Goal: Browse casually: Explore the website without a specific task or goal

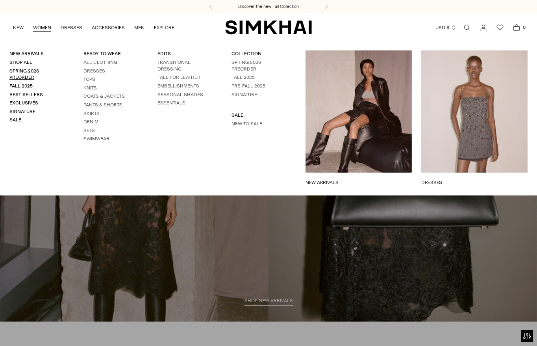
click at [31, 69] on link "Spring 2026 Preorder" at bounding box center [24, 74] width 30 height 12
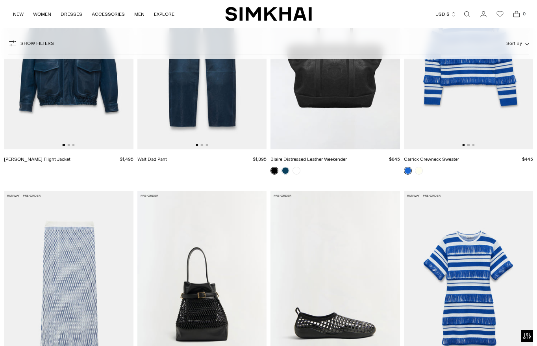
scroll to position [1560, 0]
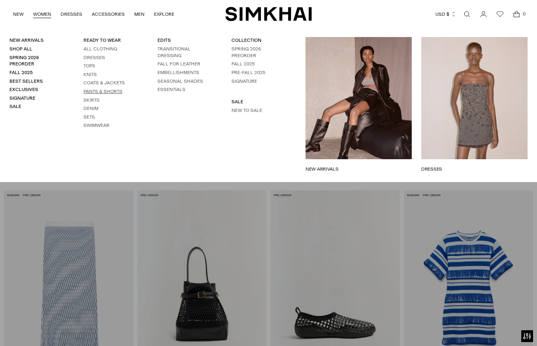
click at [94, 90] on link "Pants & Shorts" at bounding box center [103, 92] width 39 height 6
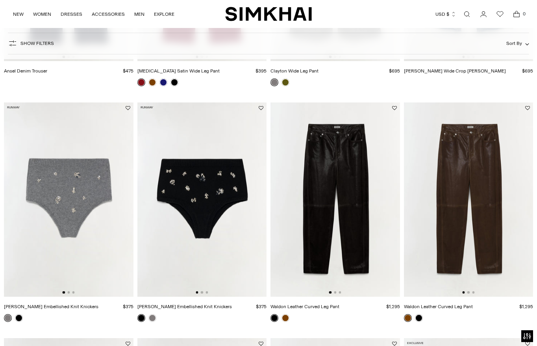
scroll to position [511, 0]
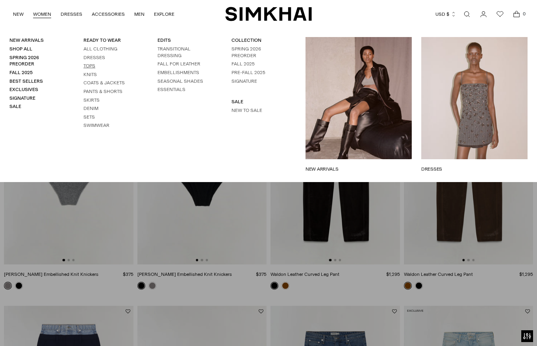
click at [91, 66] on link "Tops" at bounding box center [90, 66] width 12 height 6
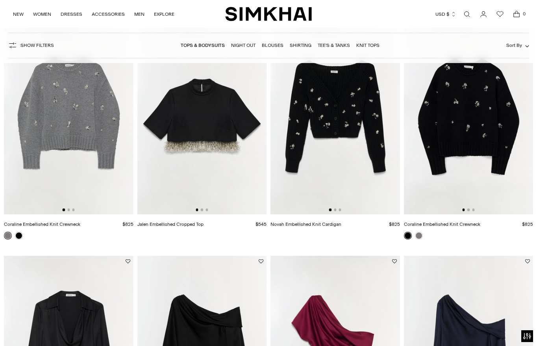
scroll to position [95, 0]
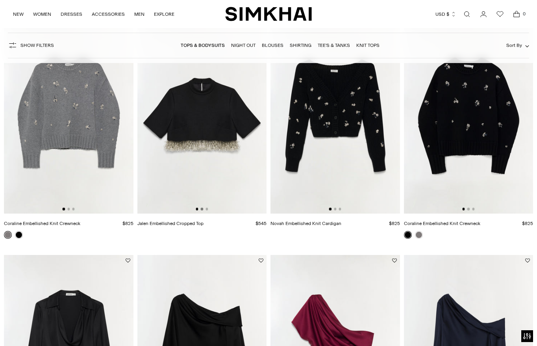
click at [201, 209] on button "Go to slide 2" at bounding box center [202, 209] width 2 height 2
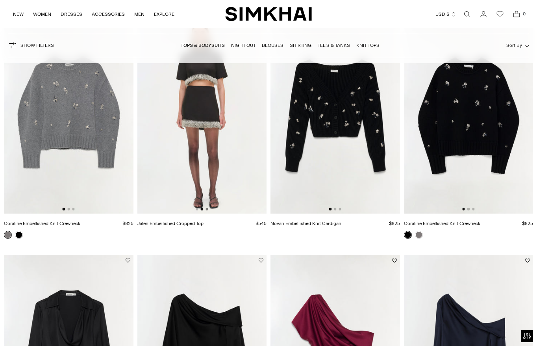
click at [206, 209] on button "Go to slide 3" at bounding box center [207, 209] width 2 height 2
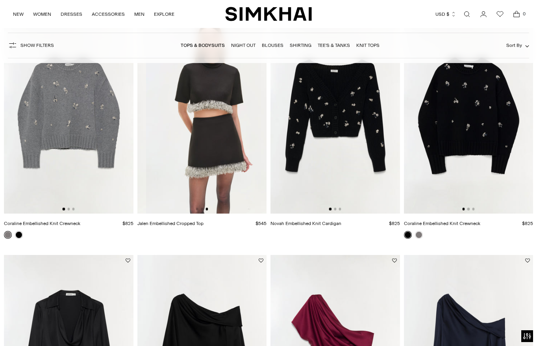
scroll to position [0, 259]
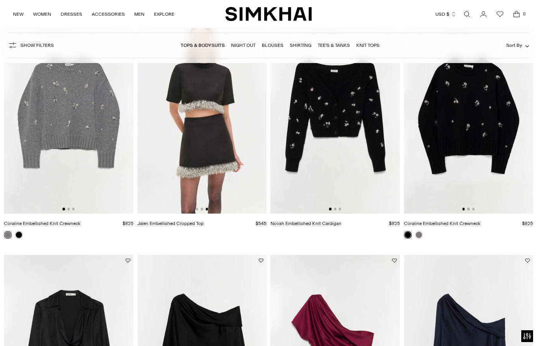
click at [66, 210] on div at bounding box center [69, 209] width 12 height 2
click at [68, 210] on button "Go to slide 2" at bounding box center [68, 209] width 2 height 2
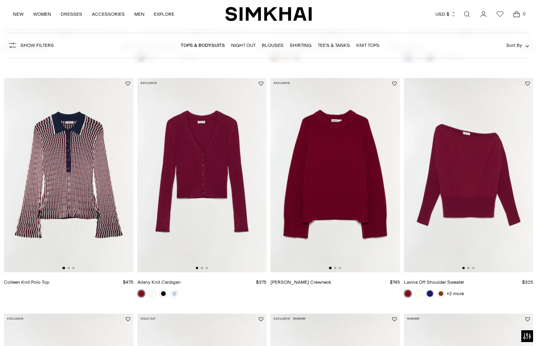
scroll to position [569, 0]
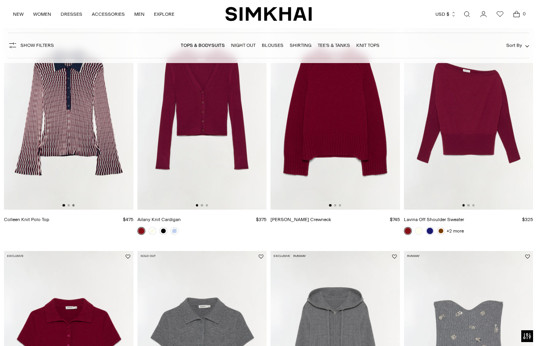
click at [73, 206] on button "Go to slide 3" at bounding box center [73, 205] width 2 height 2
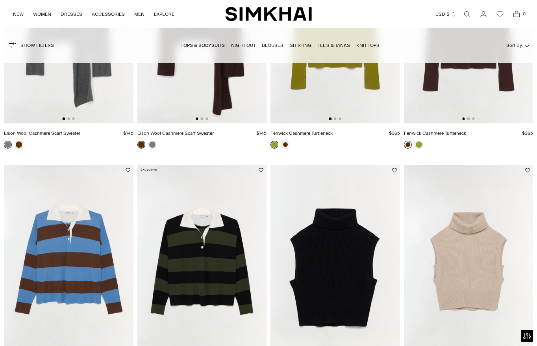
scroll to position [1135, 0]
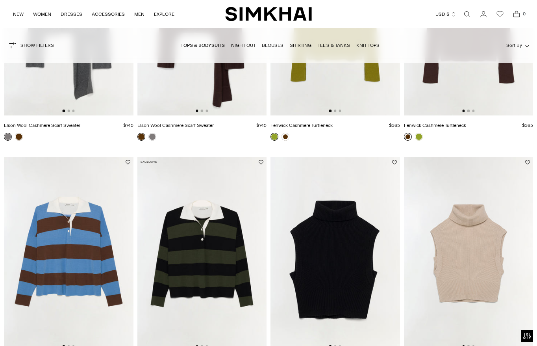
click at [9, 14] on div "NEW WOMEN New Arrivals Shop All Spring 2026 Preorder Fall 2025 Best Sellers Exc…" at bounding box center [268, 14] width 537 height 28
click at [38, 17] on link "WOMEN" at bounding box center [42, 14] width 18 height 17
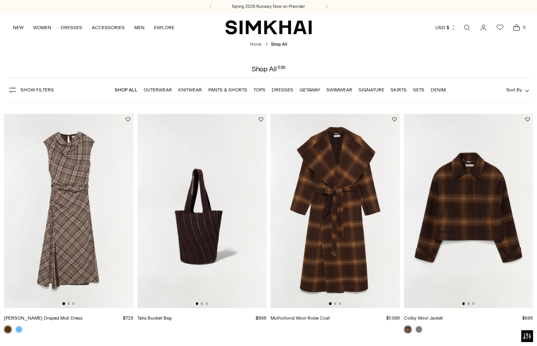
click at [202, 305] on img at bounding box center [202, 211] width 130 height 194
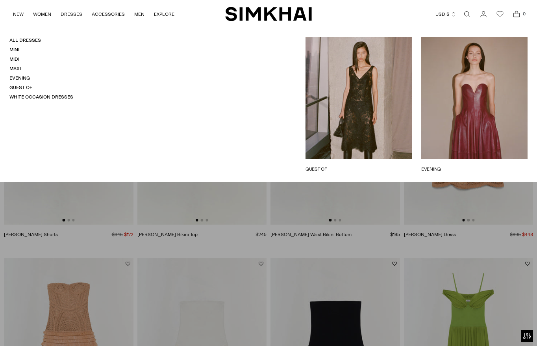
scroll to position [780, 0]
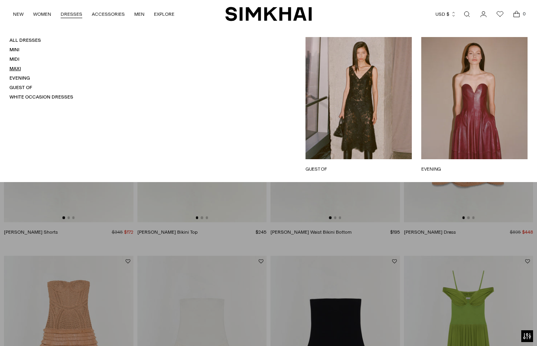
click at [15, 70] on link "Maxi" at bounding box center [14, 69] width 11 height 6
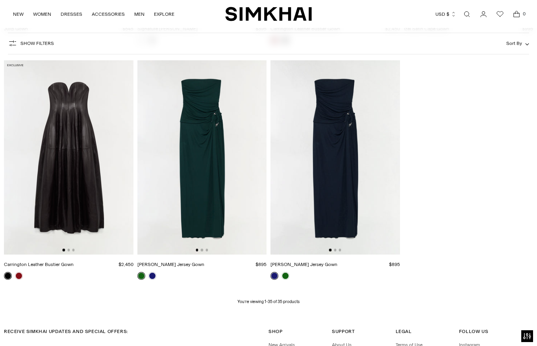
scroll to position [1935, 0]
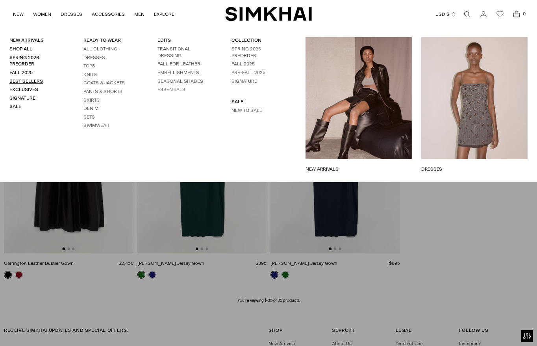
click at [26, 78] on link "Best Sellers" at bounding box center [25, 81] width 33 height 6
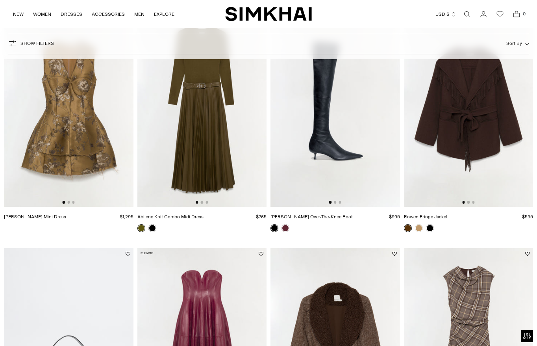
scroll to position [105, 0]
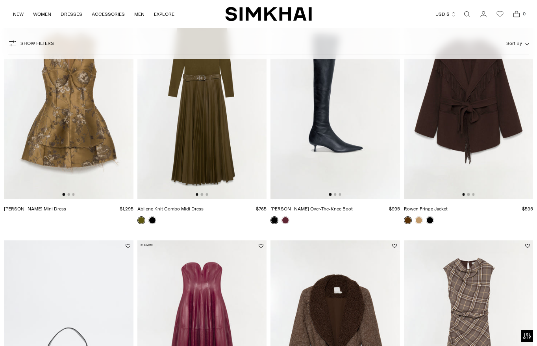
click at [208, 96] on img at bounding box center [202, 102] width 130 height 194
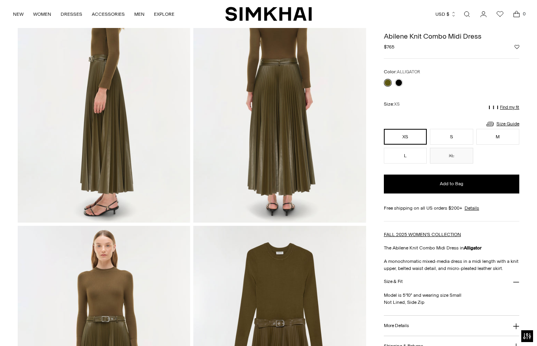
scroll to position [354, 0]
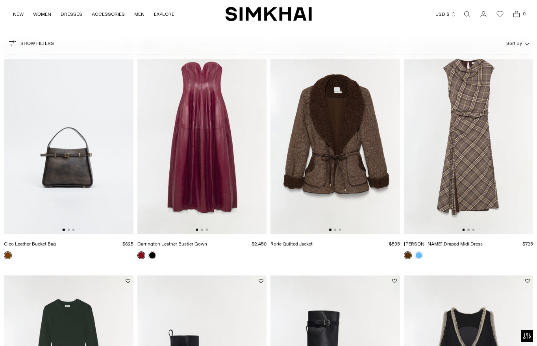
scroll to position [305, 0]
click at [469, 229] on button "Go to slide 2" at bounding box center [469, 230] width 2 height 2
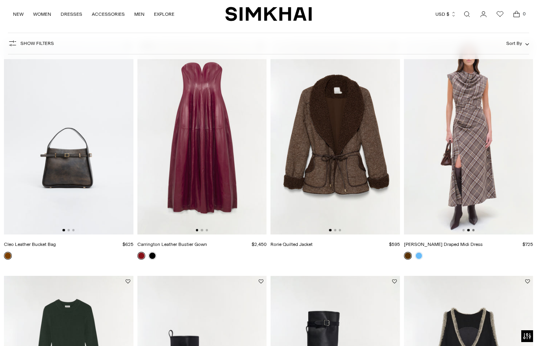
click at [474, 229] on button "Go to slide 3" at bounding box center [473, 230] width 2 height 2
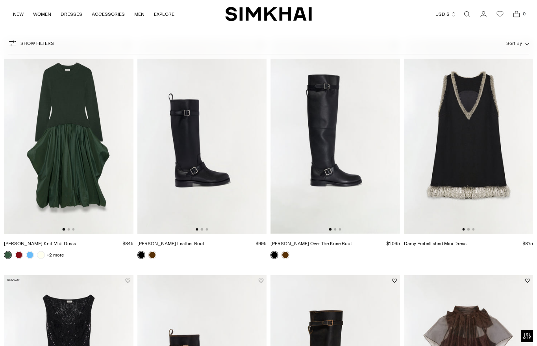
scroll to position [542, 0]
click at [336, 231] on img at bounding box center [336, 136] width 130 height 194
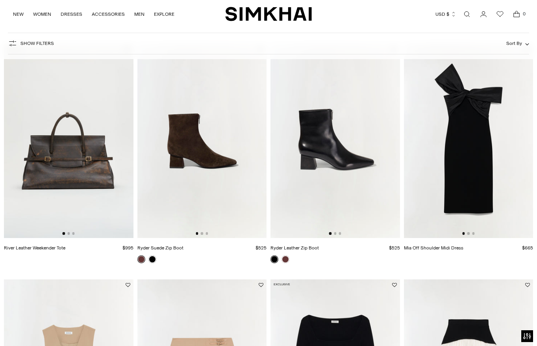
scroll to position [1003, 0]
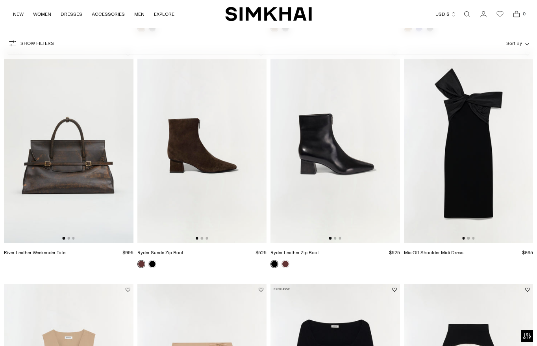
click at [206, 240] on img at bounding box center [202, 145] width 130 height 194
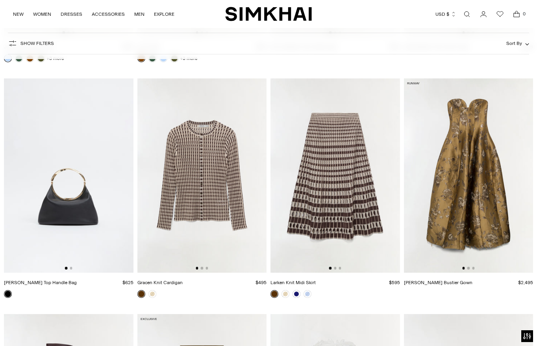
scroll to position [2859, 0]
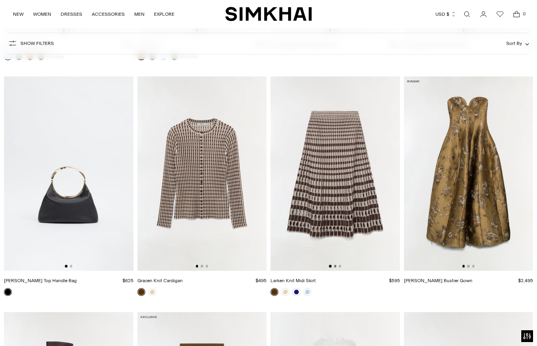
click at [335, 267] on button "Go to slide 2" at bounding box center [335, 266] width 2 height 2
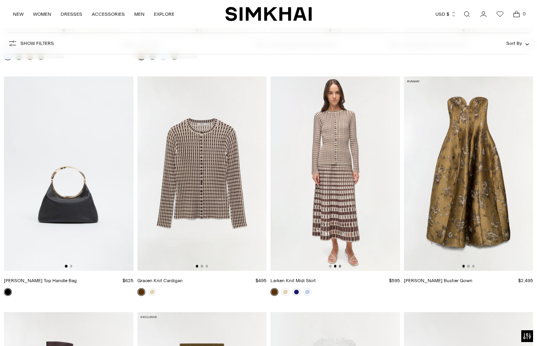
click at [339, 266] on button "Go to slide 3" at bounding box center [340, 266] width 2 height 2
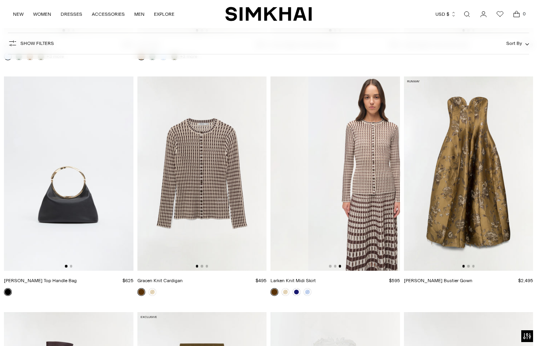
scroll to position [0, 259]
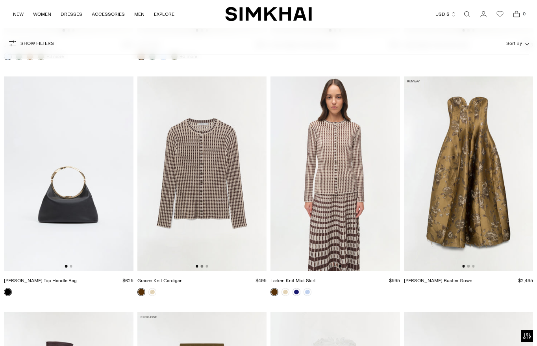
click at [202, 267] on button "Go to slide 2" at bounding box center [202, 266] width 2 height 2
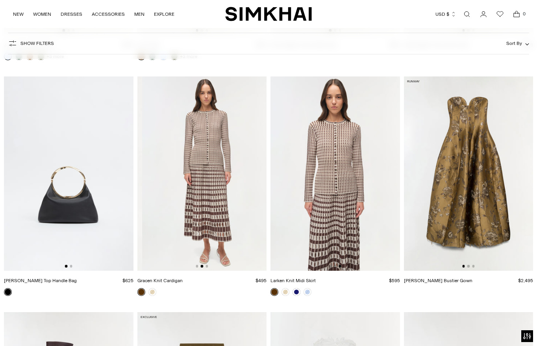
scroll to position [0, 130]
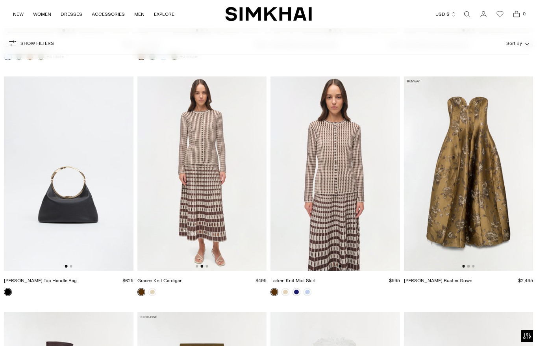
click at [204, 266] on div at bounding box center [202, 266] width 12 height 2
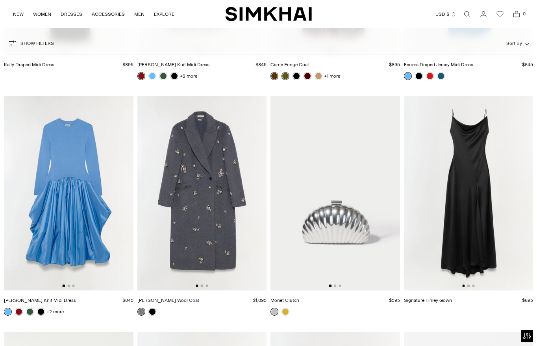
scroll to position [3549, 0]
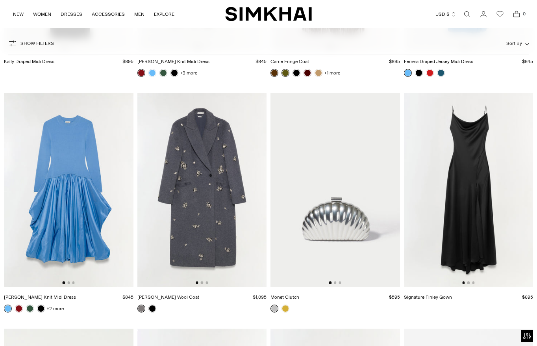
click at [203, 282] on div at bounding box center [202, 282] width 12 height 2
click at [207, 282] on button "Go to slide 3" at bounding box center [207, 282] width 2 height 2
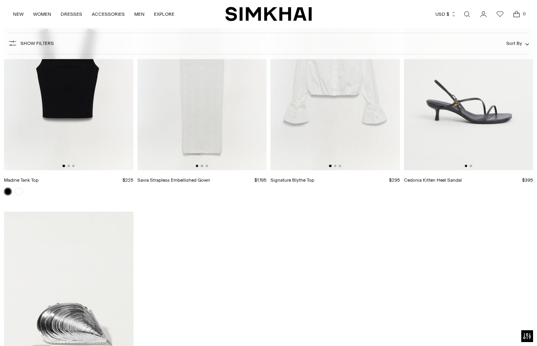
scroll to position [6324, 0]
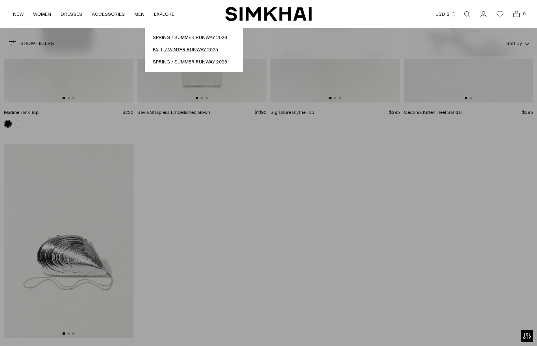
click at [173, 50] on link "Fall / Winter Runway 2025" at bounding box center [194, 49] width 83 height 7
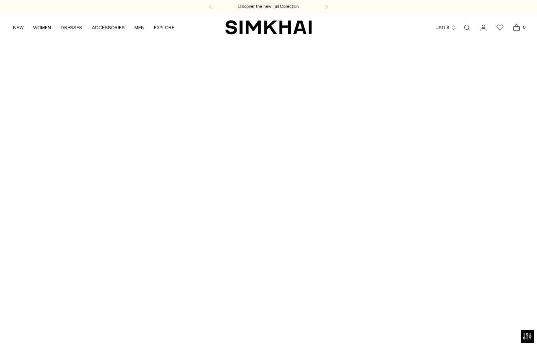
click at [527, 336] on icon "Open accessiBe: accessibility options, statement and help" at bounding box center [527, 336] width 8 height 7
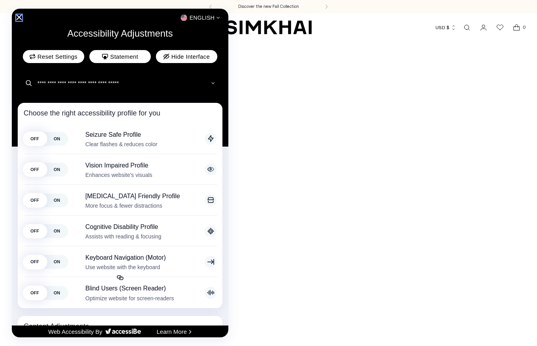
click at [19, 17] on icon "Close Accessibility Interface" at bounding box center [20, 18] width 6 height 6
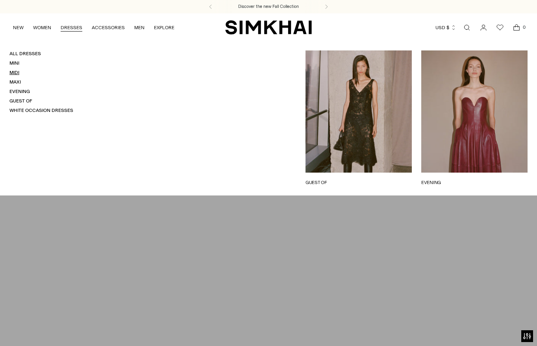
click at [14, 73] on link "Midi" at bounding box center [14, 73] width 10 height 6
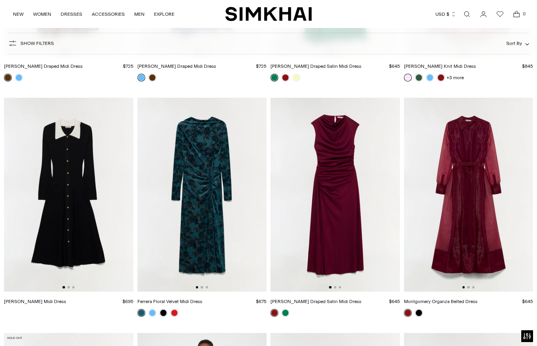
scroll to position [4945, 0]
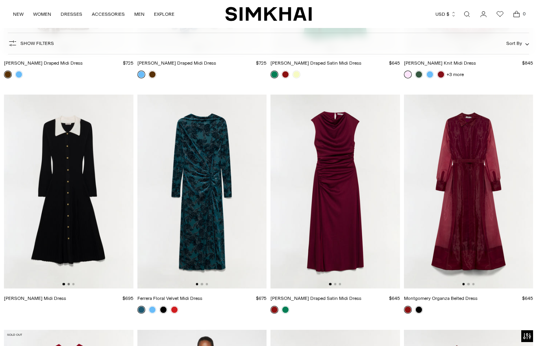
click at [69, 285] on button "Go to slide 2" at bounding box center [68, 284] width 2 height 2
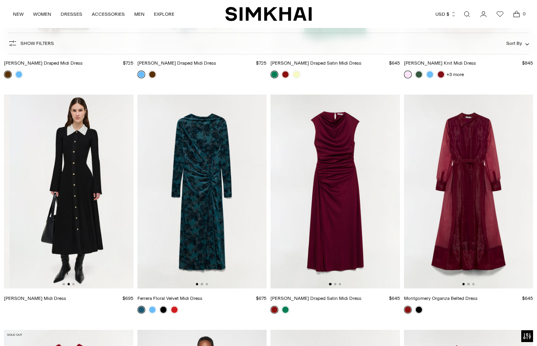
scroll to position [0, 130]
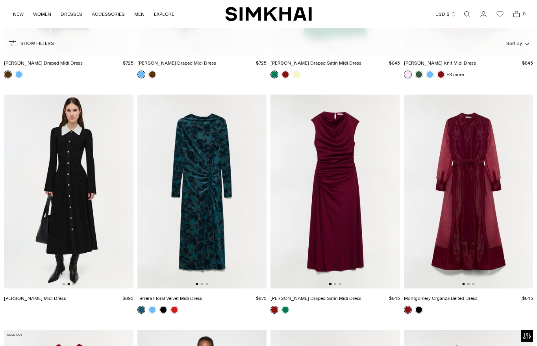
click at [76, 284] on img at bounding box center [69, 192] width 130 height 194
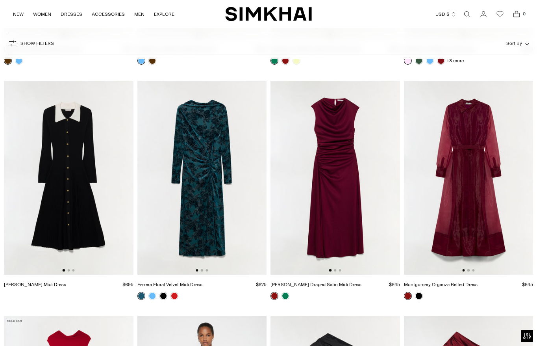
scroll to position [4951, 0]
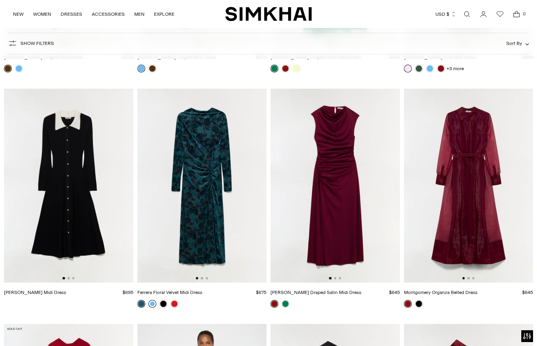
click at [150, 306] on link at bounding box center [153, 304] width 8 height 8
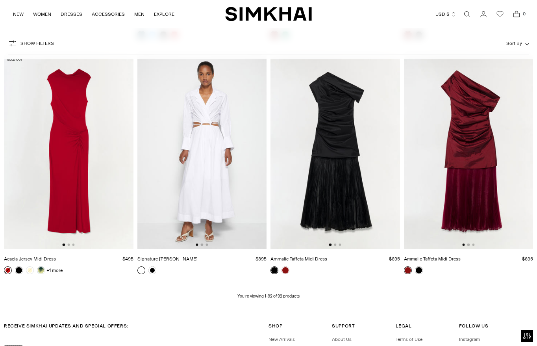
scroll to position [5220, 0]
click at [335, 245] on button "Go to slide 2" at bounding box center [335, 244] width 2 height 2
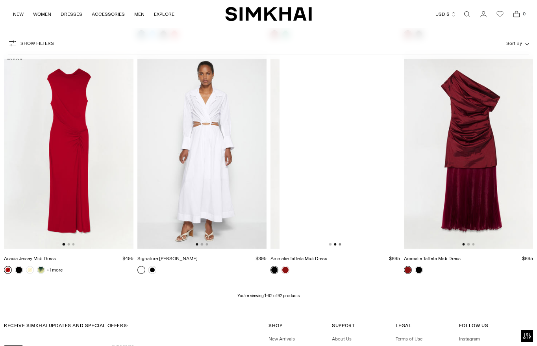
scroll to position [0, 130]
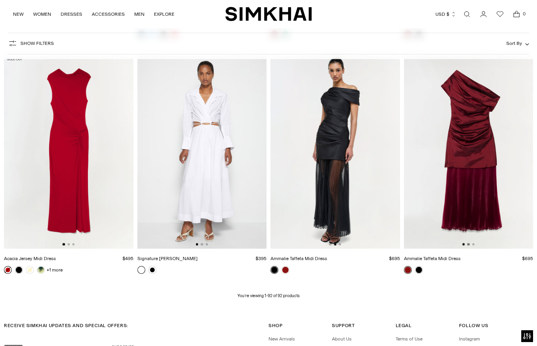
click at [470, 245] on button "Go to slide 2" at bounding box center [469, 244] width 2 height 2
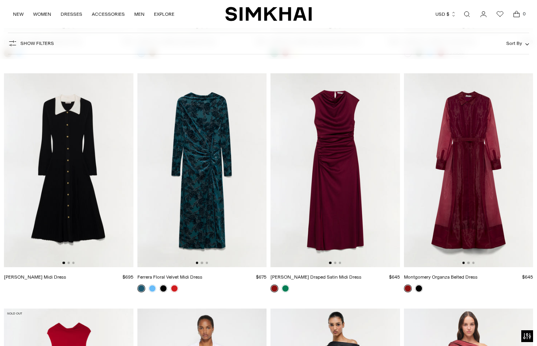
scroll to position [4966, 0]
click at [335, 264] on button "Go to slide 2" at bounding box center [335, 263] width 2 height 2
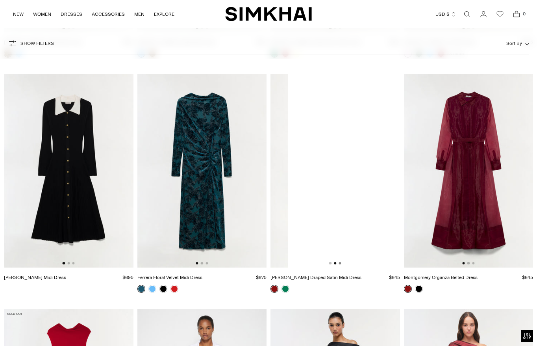
scroll to position [0, 130]
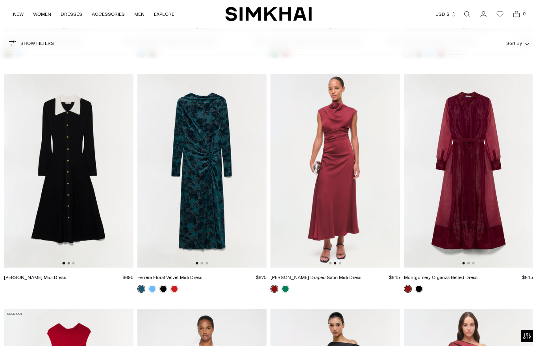
click at [69, 264] on button "Go to slide 2" at bounding box center [68, 263] width 2 height 2
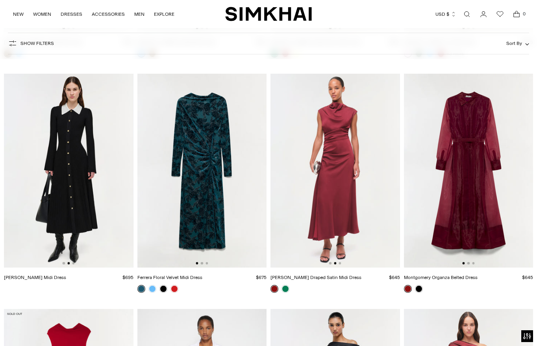
click at [472, 264] on div at bounding box center [469, 263] width 12 height 2
click at [473, 264] on button "Go to slide 3" at bounding box center [473, 263] width 2 height 2
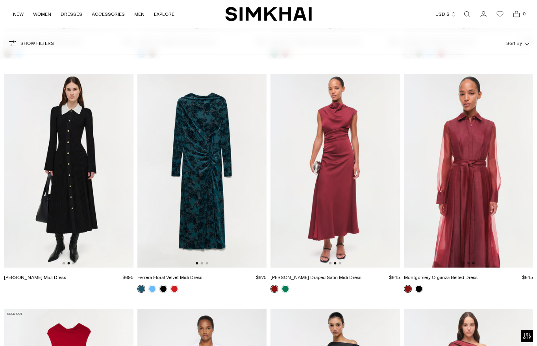
click at [469, 264] on button "Go to slide 2" at bounding box center [469, 263] width 2 height 2
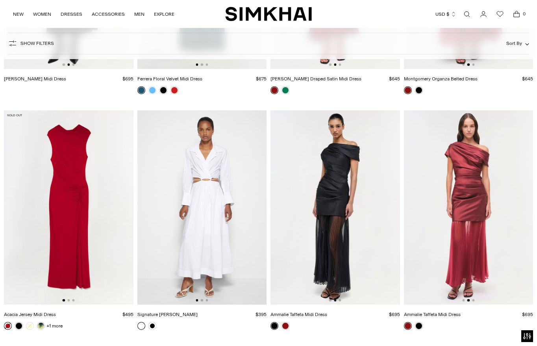
scroll to position [5160, 0]
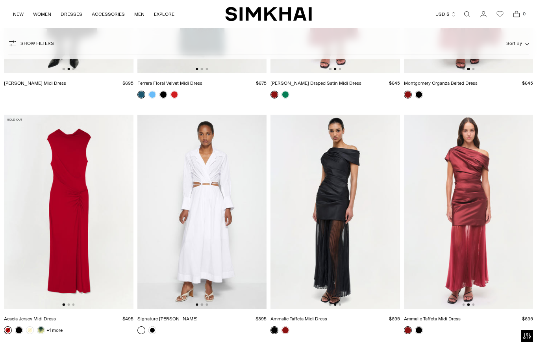
click at [70, 305] on div at bounding box center [69, 304] width 12 height 2
click at [69, 305] on button "Go to slide 2" at bounding box center [68, 304] width 2 height 2
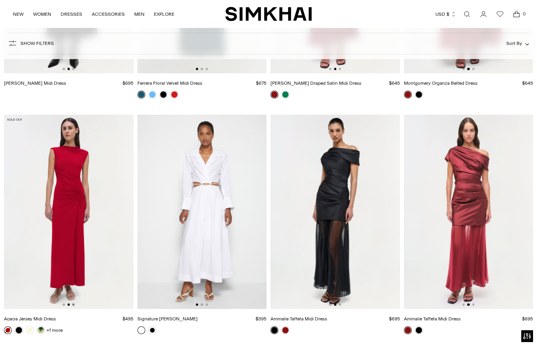
click at [72, 304] on button "Go to slide 3" at bounding box center [73, 304] width 2 height 2
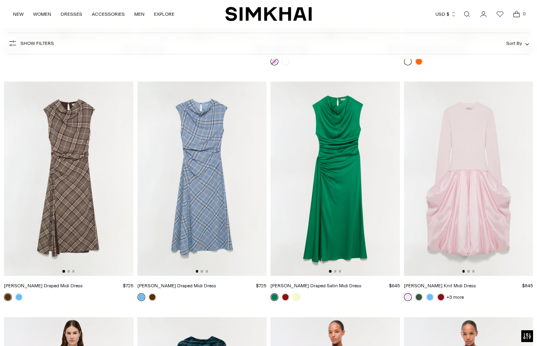
scroll to position [0, 1]
click at [203, 271] on button "Go to slide 2" at bounding box center [202, 271] width 2 height 2
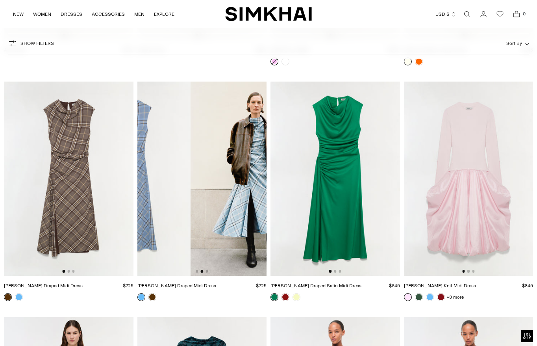
scroll to position [0, 130]
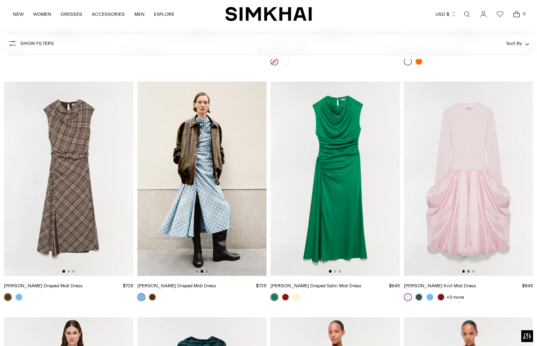
click at [468, 271] on button "Go to slide 2" at bounding box center [469, 271] width 2 height 2
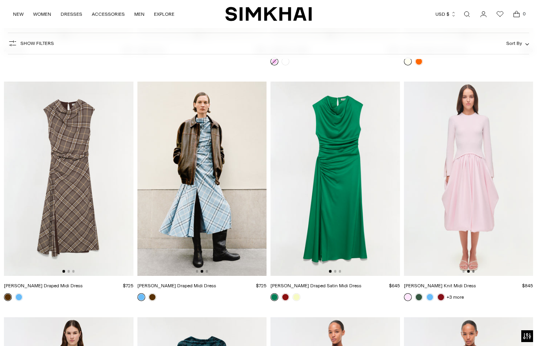
click at [473, 271] on button "Go to slide 3" at bounding box center [473, 271] width 2 height 2
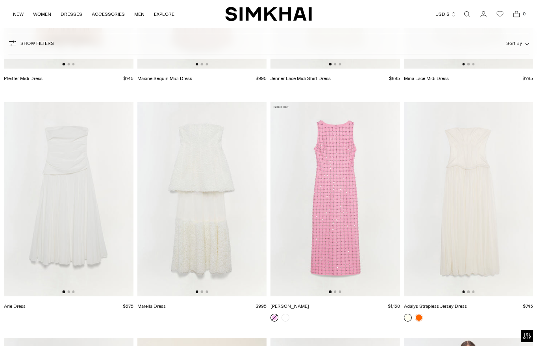
scroll to position [4466, 0]
click at [335, 291] on button "Go to slide 2" at bounding box center [335, 292] width 2 height 2
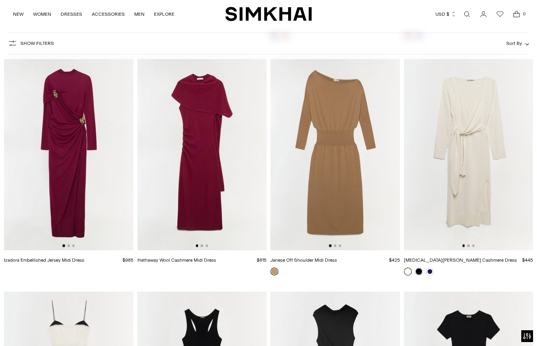
scroll to position [2663, 0]
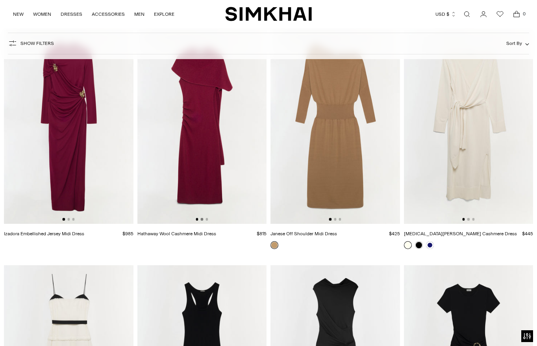
click at [202, 220] on button "Go to slide 2" at bounding box center [202, 219] width 2 height 2
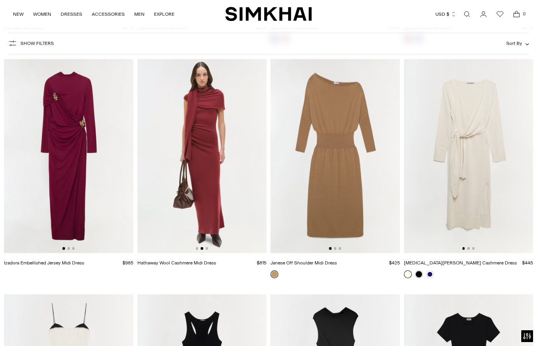
scroll to position [2633, 0]
click at [67, 249] on button "Go to slide 2" at bounding box center [68, 248] width 2 height 2
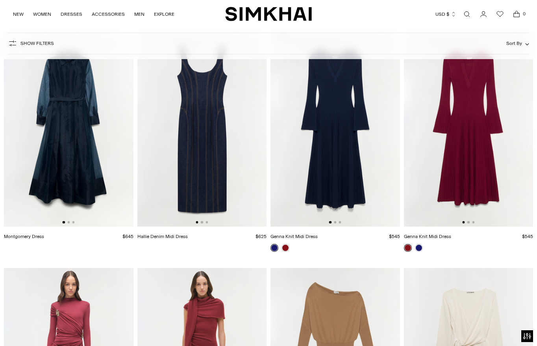
scroll to position [2395, 0]
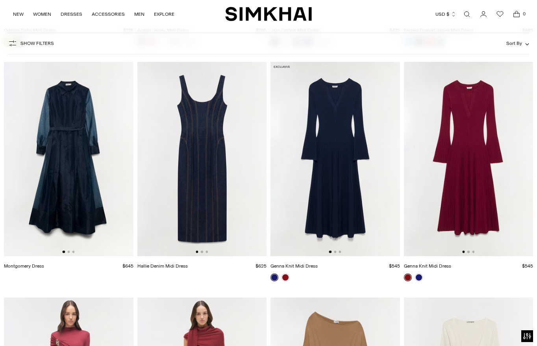
click at [470, 252] on div at bounding box center [469, 252] width 12 height 2
click at [475, 252] on img at bounding box center [469, 159] width 130 height 194
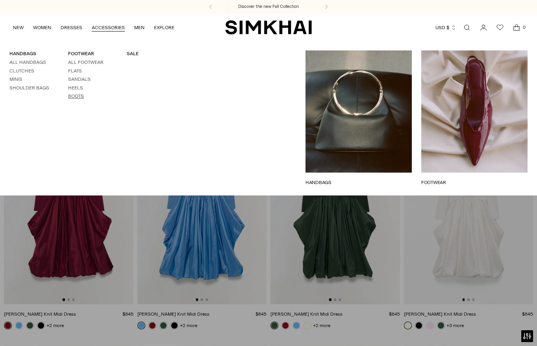
click at [76, 96] on link "Boots" at bounding box center [76, 96] width 16 height 6
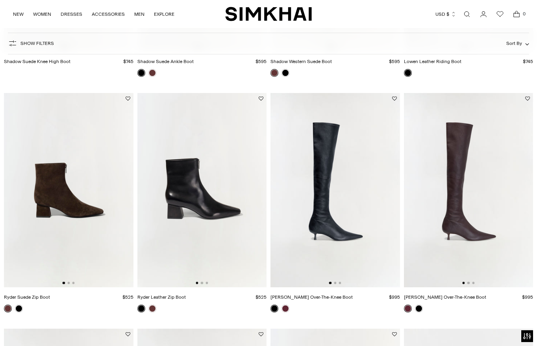
scroll to position [494, 0]
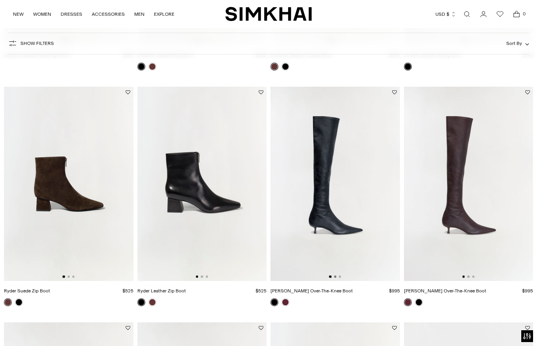
click at [335, 277] on button "Go to slide 2" at bounding box center [335, 276] width 2 height 2
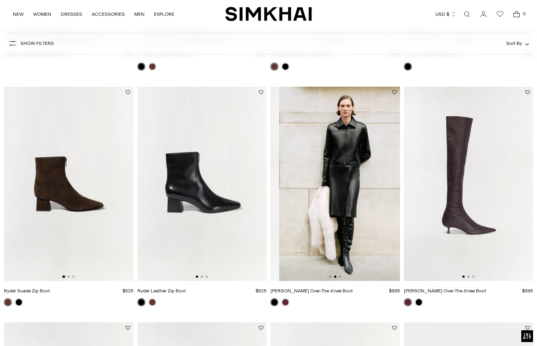
scroll to position [0, 130]
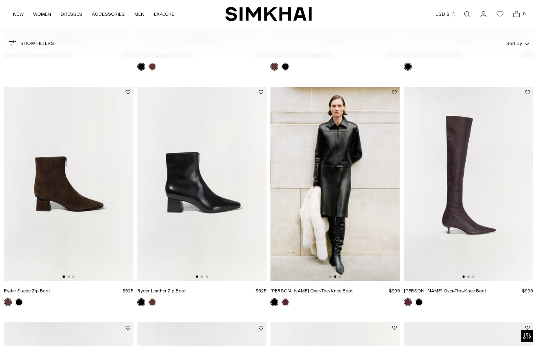
click at [342, 277] on img at bounding box center [336, 184] width 130 height 194
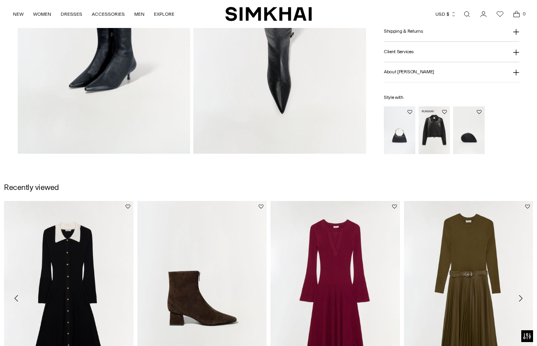
scroll to position [693, 0]
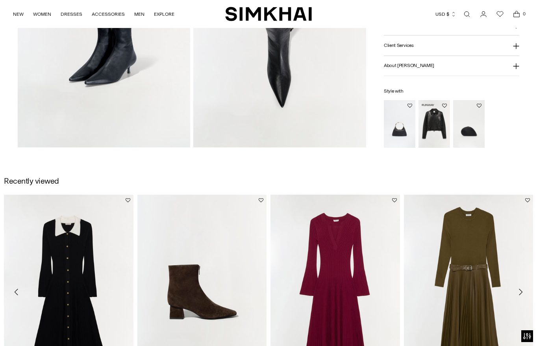
click at [0, 0] on img "Freeman Leather Jacket" at bounding box center [0, 0] width 0 height 0
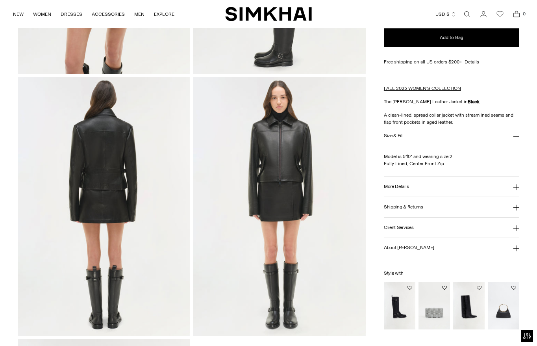
scroll to position [513, 0]
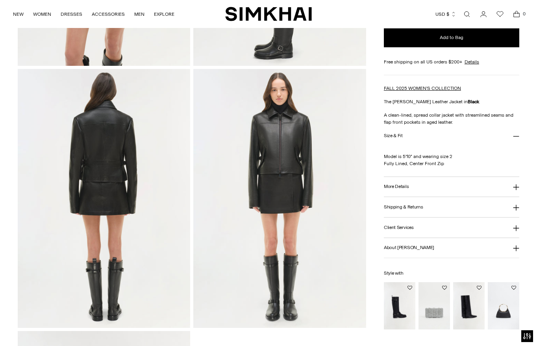
click at [517, 190] on icon at bounding box center [516, 187] width 6 height 6
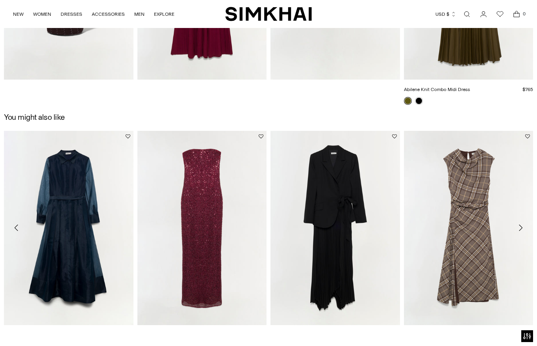
scroll to position [1330, 0]
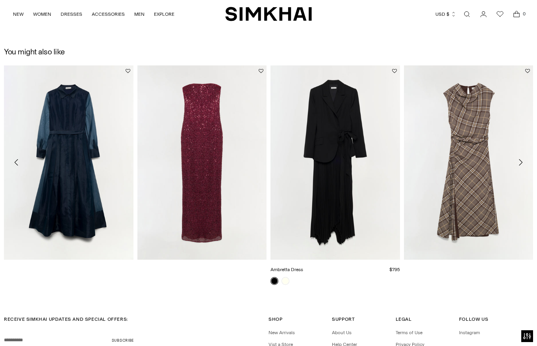
click at [303, 267] on link "Ambretta Dress" at bounding box center [287, 270] width 33 height 6
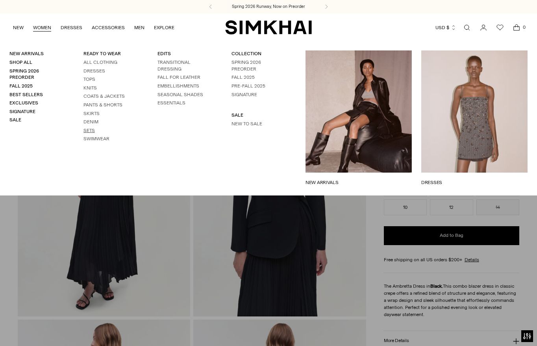
click at [92, 130] on link "Sets" at bounding box center [89, 131] width 11 height 6
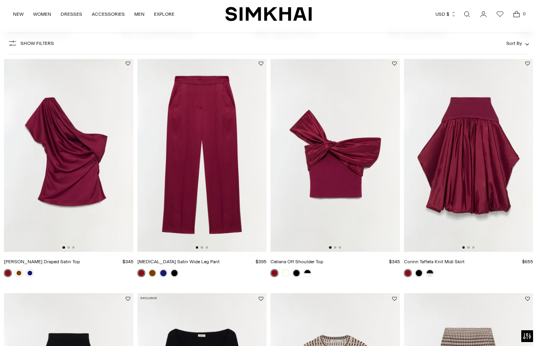
scroll to position [258, 0]
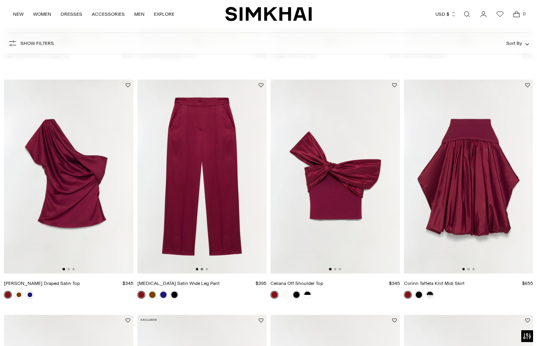
click at [201, 269] on button "Go to slide 2" at bounding box center [202, 269] width 2 height 2
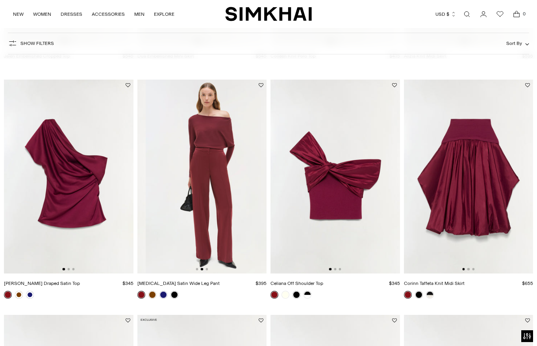
scroll to position [0, 130]
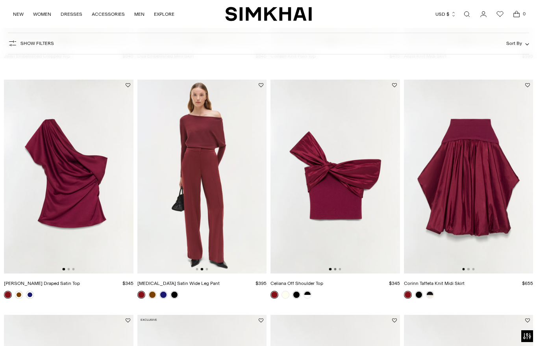
click at [336, 268] on button "Go to slide 2" at bounding box center [335, 269] width 2 height 2
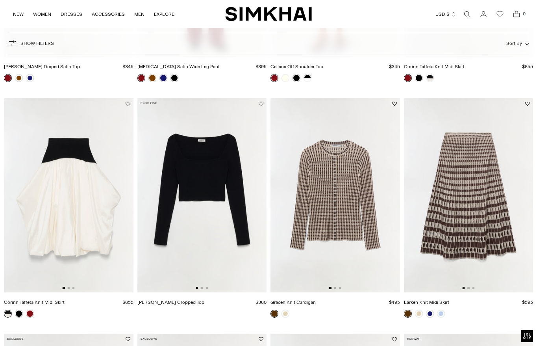
scroll to position [480, 0]
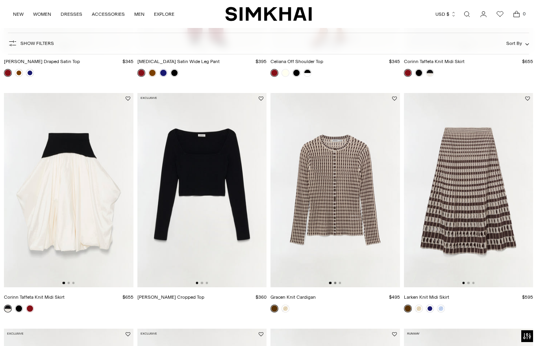
click at [335, 283] on button "Go to slide 2" at bounding box center [335, 283] width 2 height 2
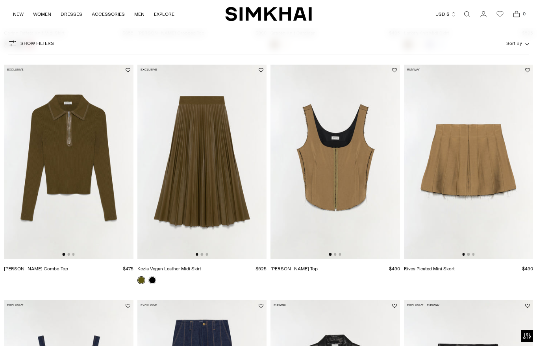
scroll to position [751, 0]
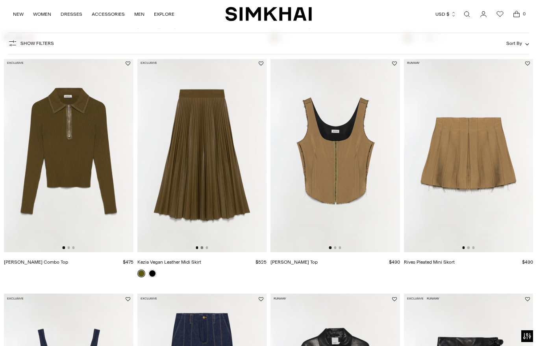
click at [202, 248] on button "Go to slide 2" at bounding box center [202, 247] width 2 height 2
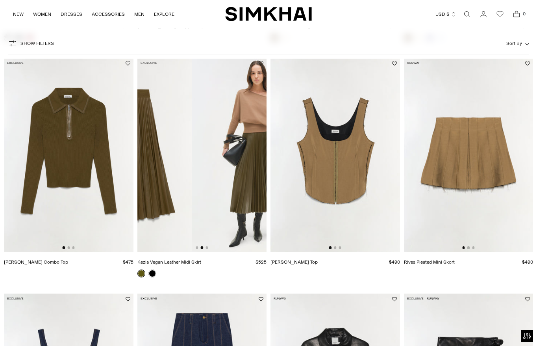
scroll to position [0, 130]
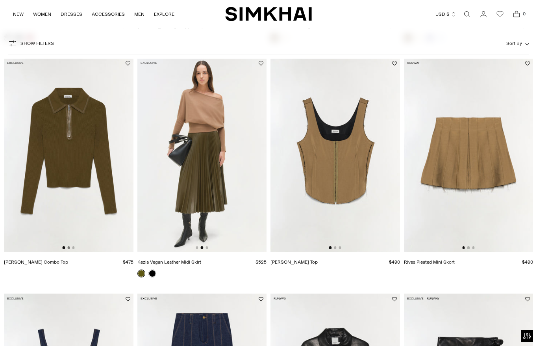
click at [68, 248] on button "Go to slide 2" at bounding box center [68, 247] width 2 height 2
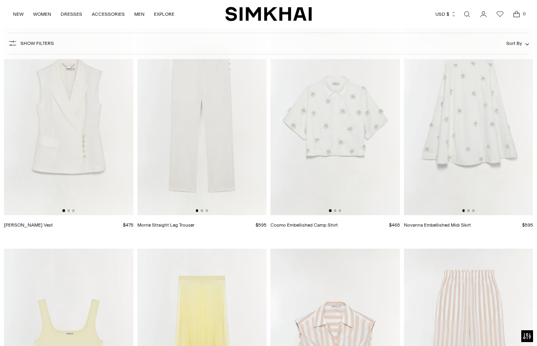
scroll to position [2854, 0]
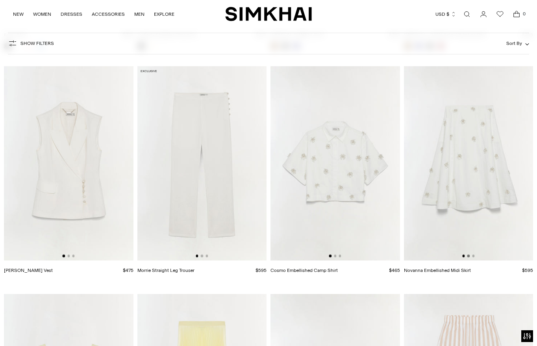
click at [468, 257] on button "Go to slide 2" at bounding box center [469, 256] width 2 height 2
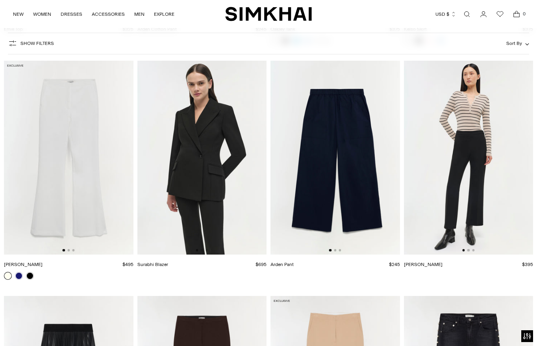
scroll to position [4006, 0]
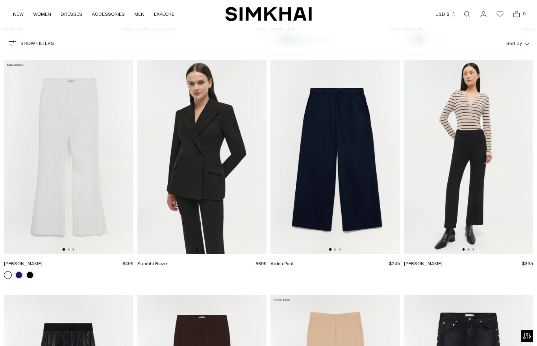
click at [335, 251] on img at bounding box center [336, 157] width 130 height 194
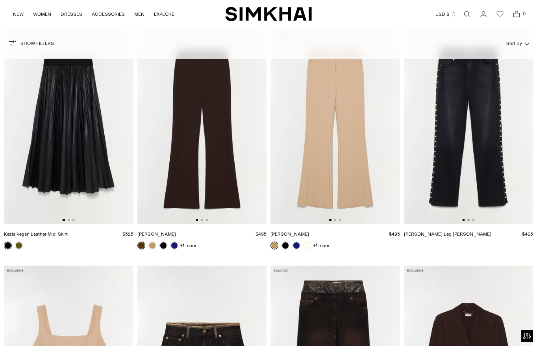
scroll to position [4272, 0]
click at [468, 218] on button "Go to slide 2" at bounding box center [469, 219] width 2 height 2
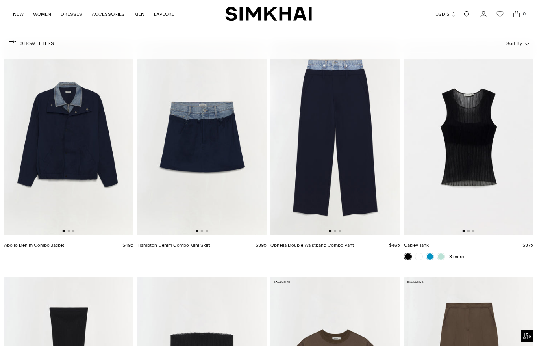
scroll to position [2354, 0]
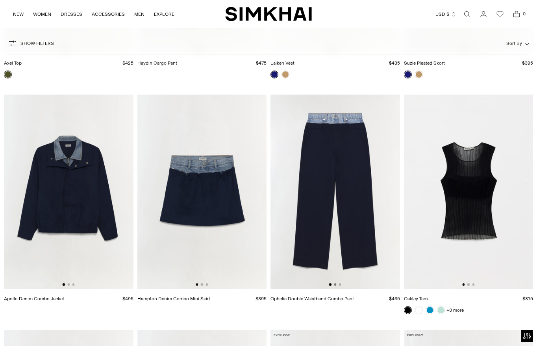
click at [335, 283] on button "Go to slide 2" at bounding box center [335, 284] width 2 height 2
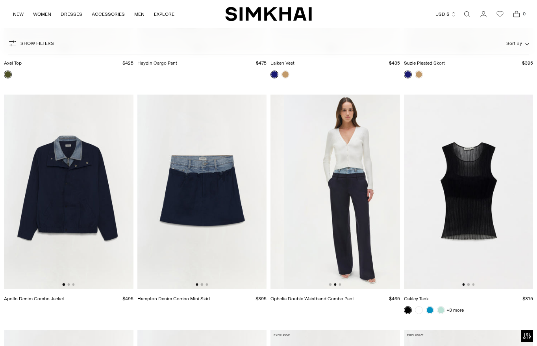
scroll to position [0, 130]
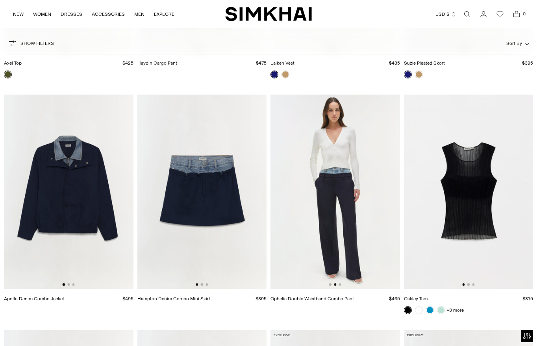
click at [342, 283] on img at bounding box center [336, 192] width 130 height 194
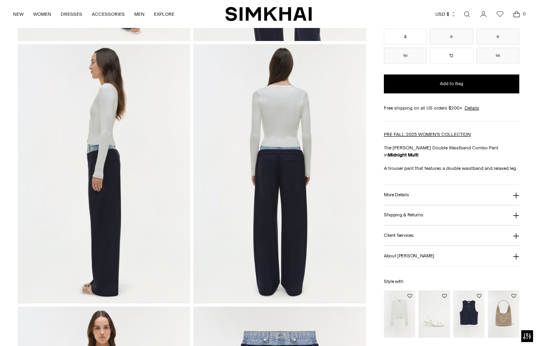
scroll to position [280, 0]
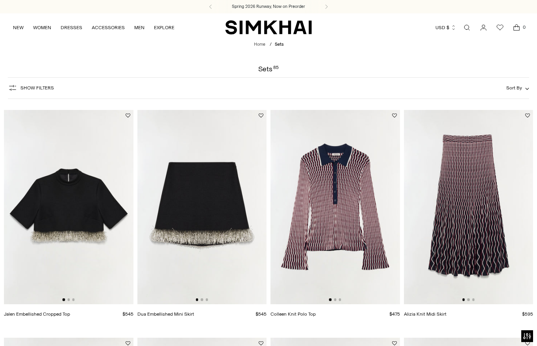
scroll to position [0, 4]
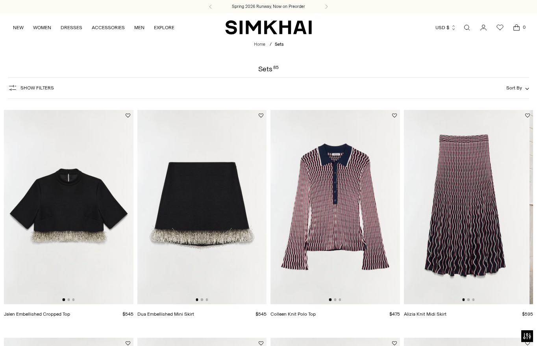
click at [336, 299] on div at bounding box center [335, 299] width 12 height 2
click at [336, 299] on button "Go to slide 2" at bounding box center [335, 299] width 2 height 2
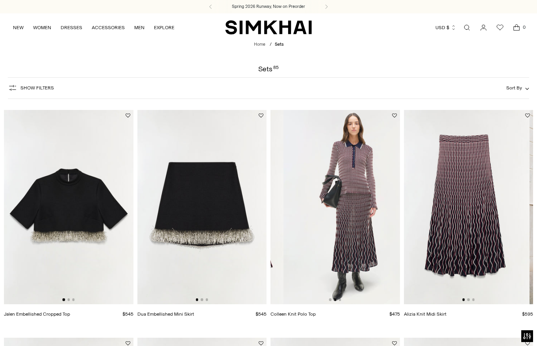
scroll to position [0, 130]
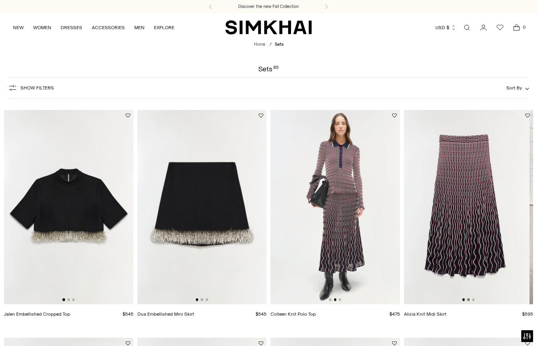
click at [469, 299] on button "Go to slide 2" at bounding box center [469, 299] width 2 height 2
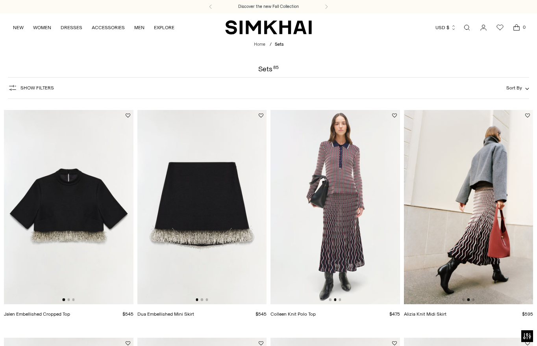
click at [475, 299] on img at bounding box center [469, 207] width 130 height 194
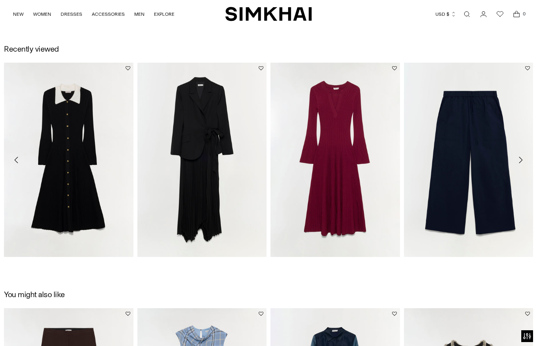
scroll to position [1090, 0]
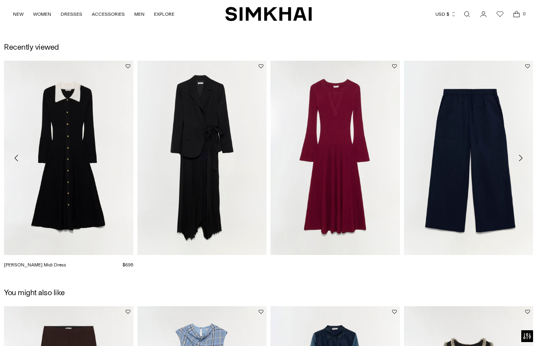
click at [66, 262] on link "[PERSON_NAME] Midi Dress" at bounding box center [35, 265] width 62 height 6
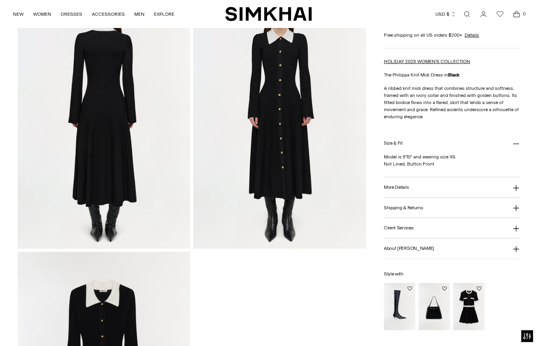
scroll to position [331, 0]
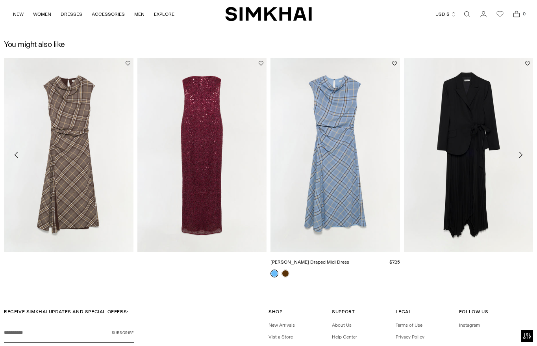
scroll to position [1313, 0]
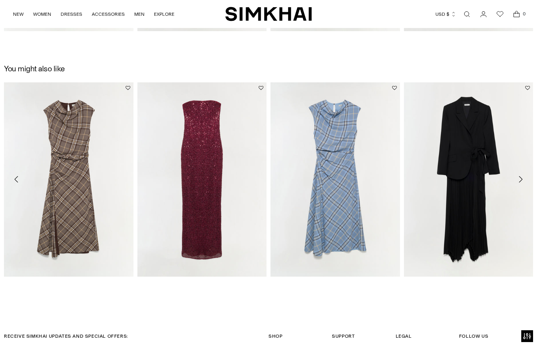
click at [520, 178] on icon "Move to next carousel slide" at bounding box center [520, 179] width 9 height 9
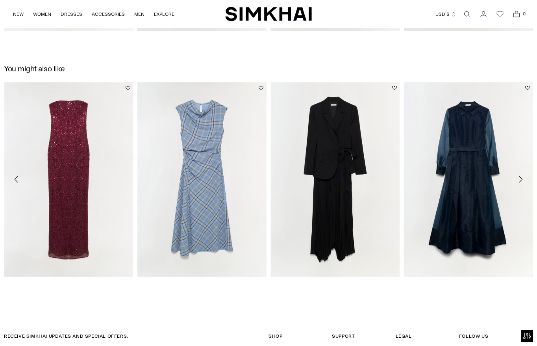
click at [520, 178] on icon "Move to next carousel slide" at bounding box center [520, 179] width 9 height 9
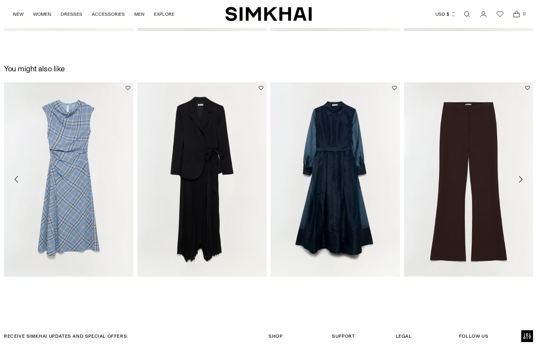
click at [520, 178] on icon "Move to next carousel slide" at bounding box center [520, 179] width 9 height 9
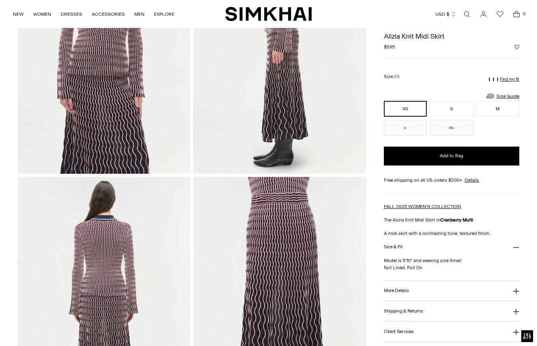
scroll to position [383, 0]
